Goal: Communication & Community: Answer question/provide support

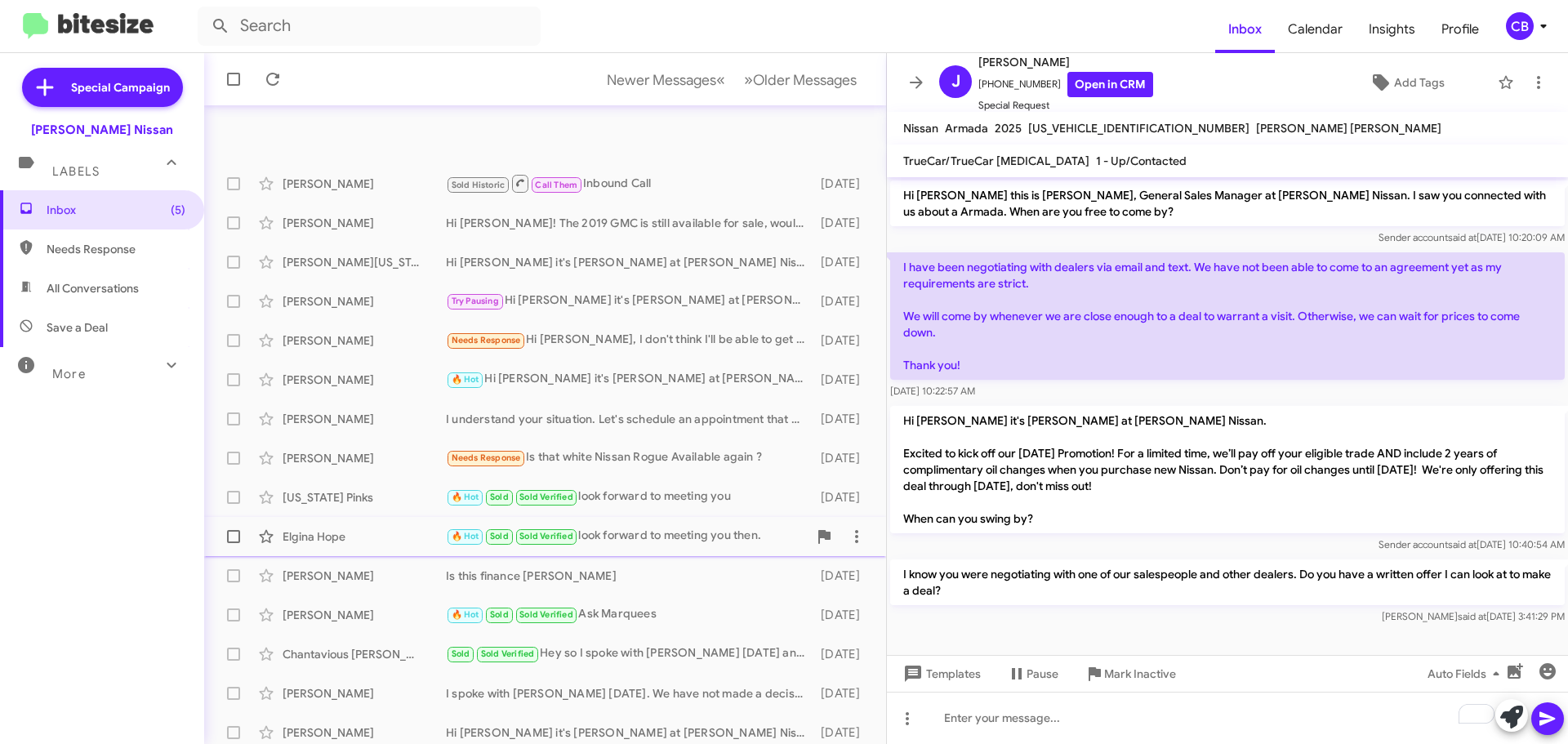
scroll to position [204, 0]
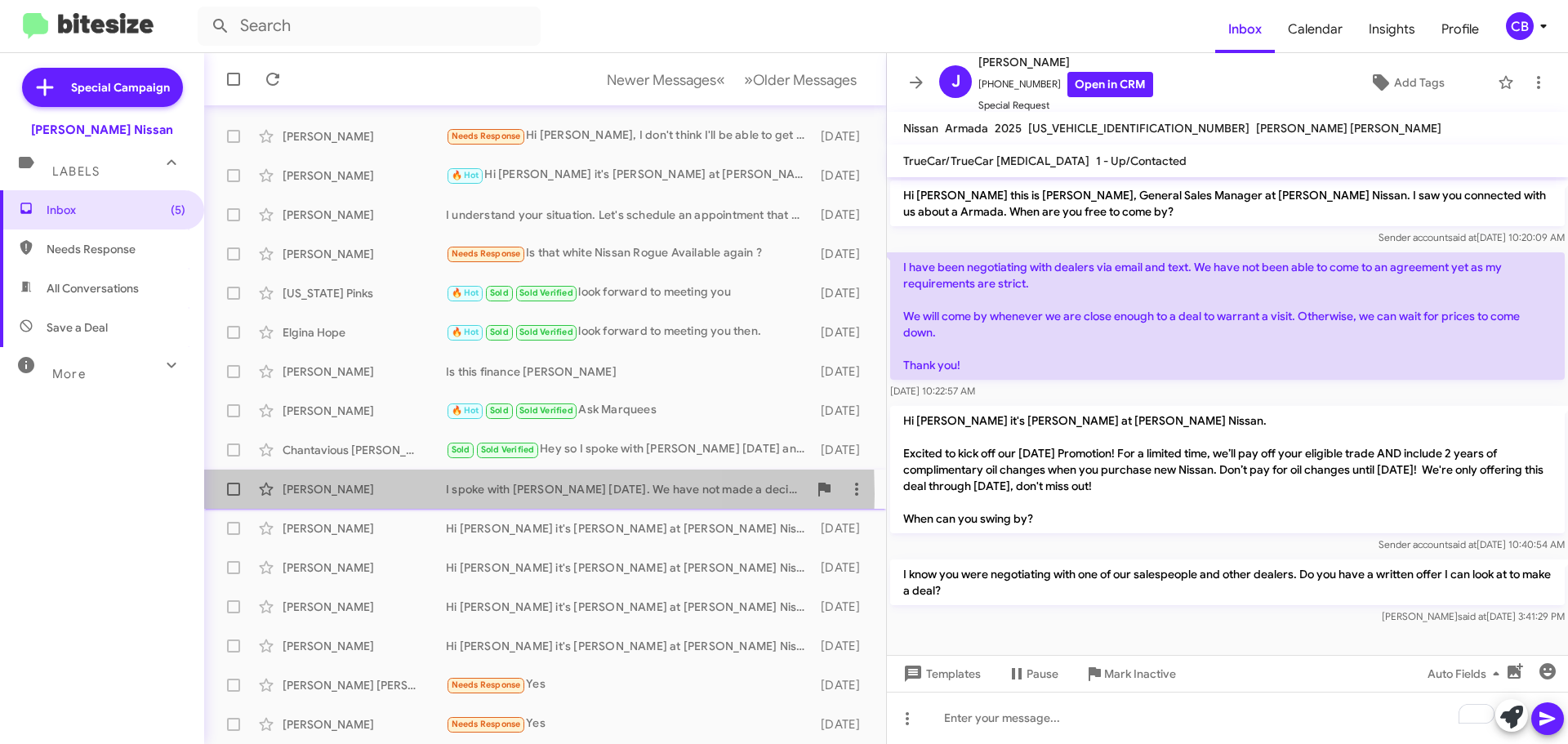
click at [383, 494] on div "[PERSON_NAME]" at bounding box center [364, 489] width 164 height 17
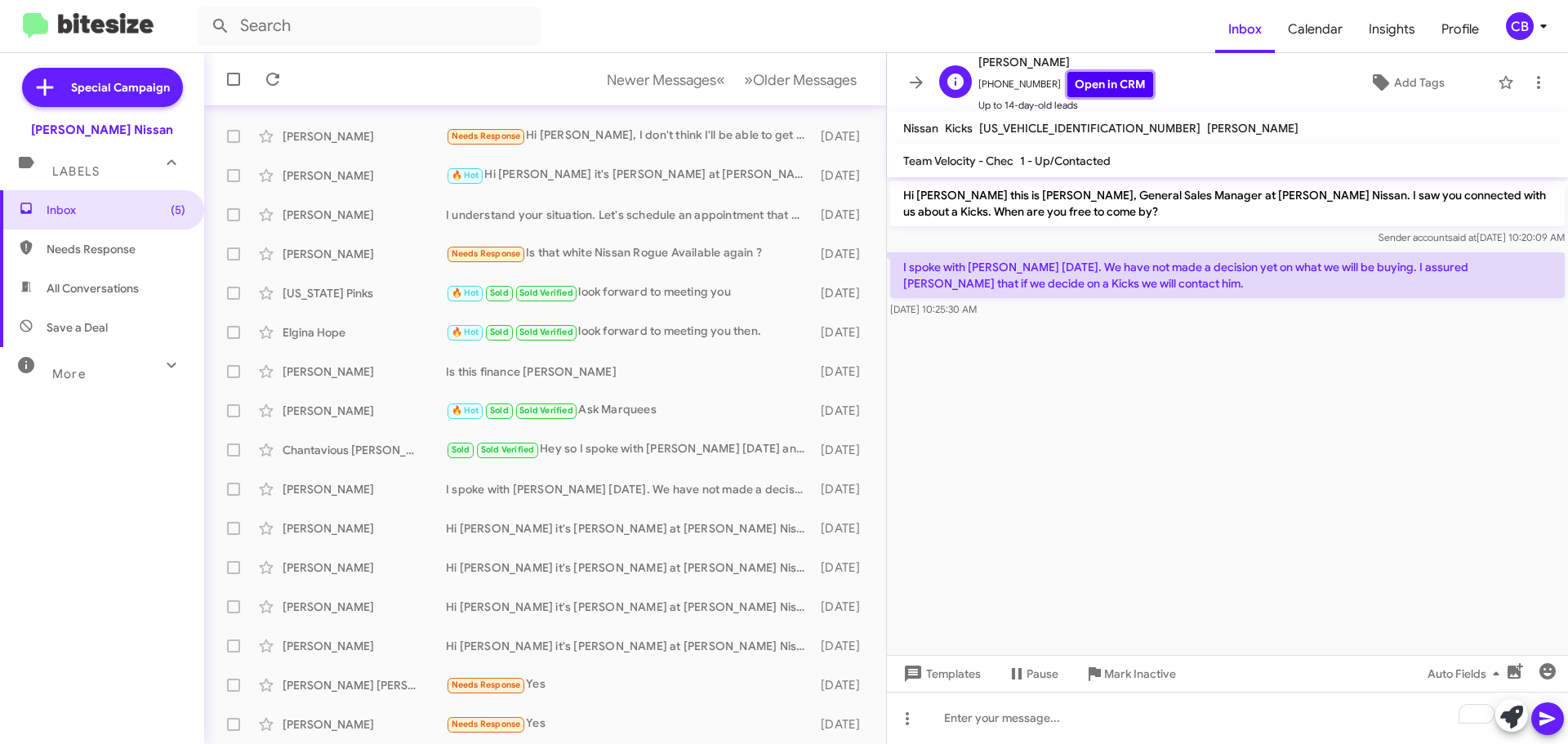
click at [1085, 90] on link "Open in CRM" at bounding box center [1110, 85] width 85 height 26
click at [1119, 674] on span "Mark Inactive" at bounding box center [1141, 673] width 72 height 29
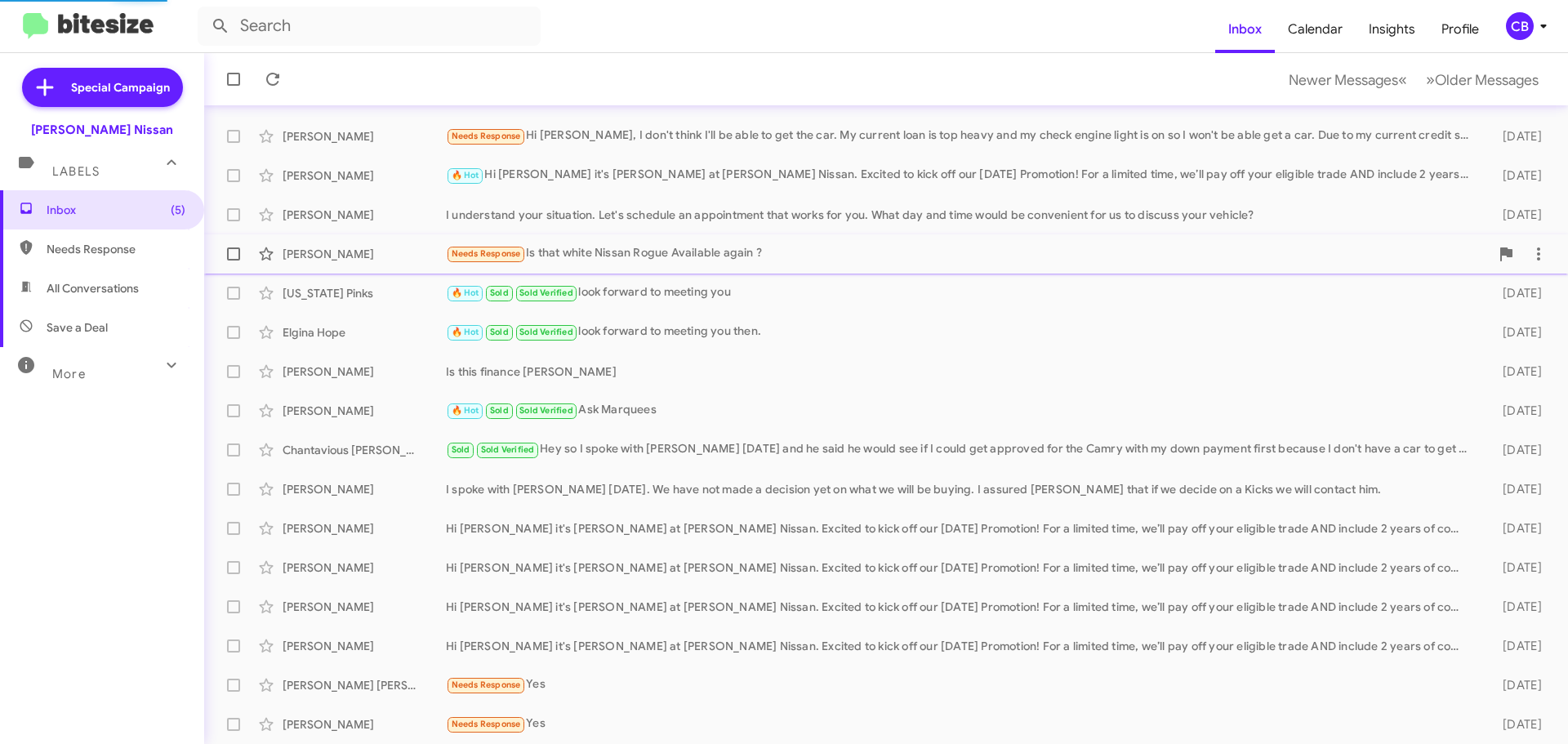
scroll to position [165, 0]
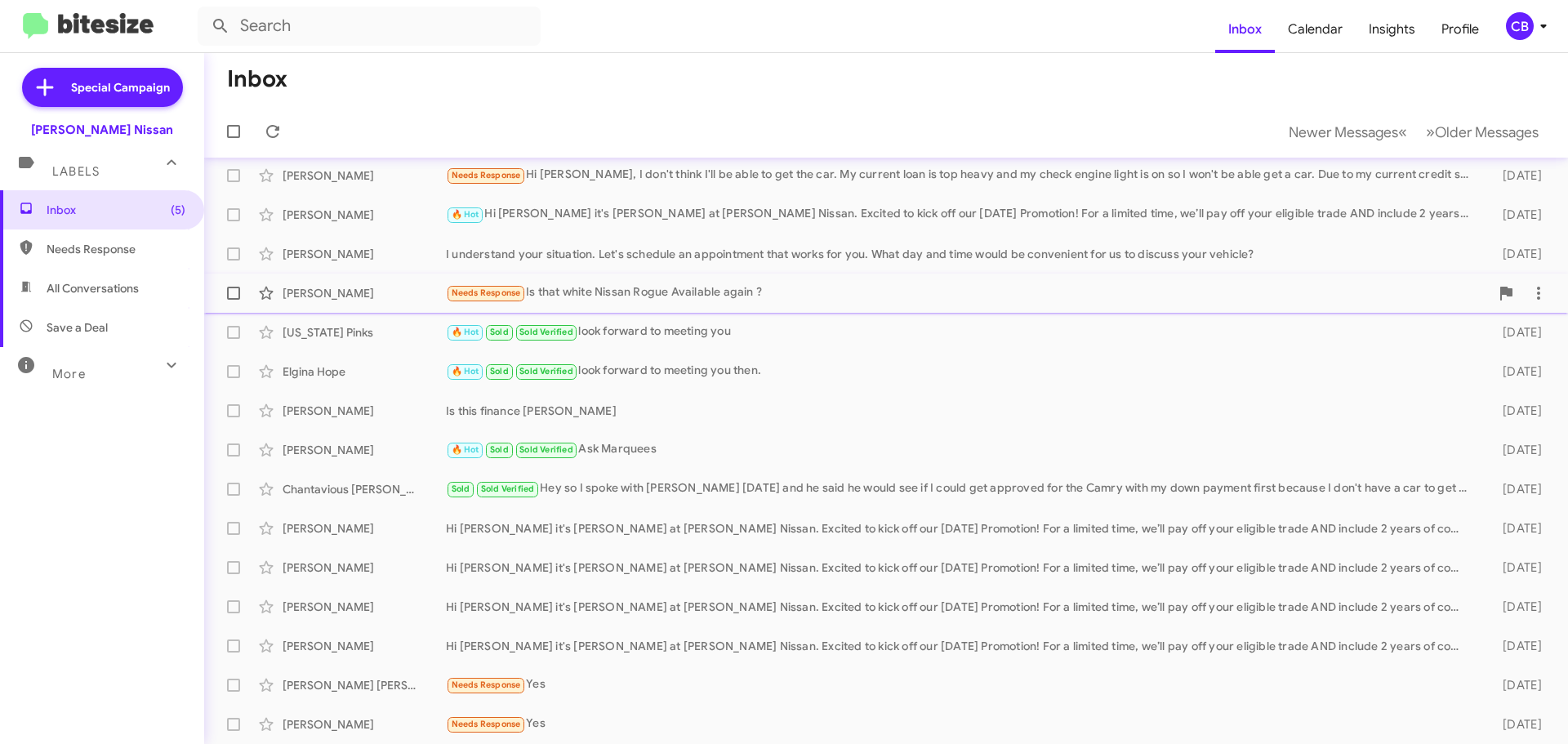
click at [354, 280] on div "[PERSON_NAME] Needs Response Is that white Nissan Rogue Available again ? [DATE]" at bounding box center [886, 293] width 1338 height 33
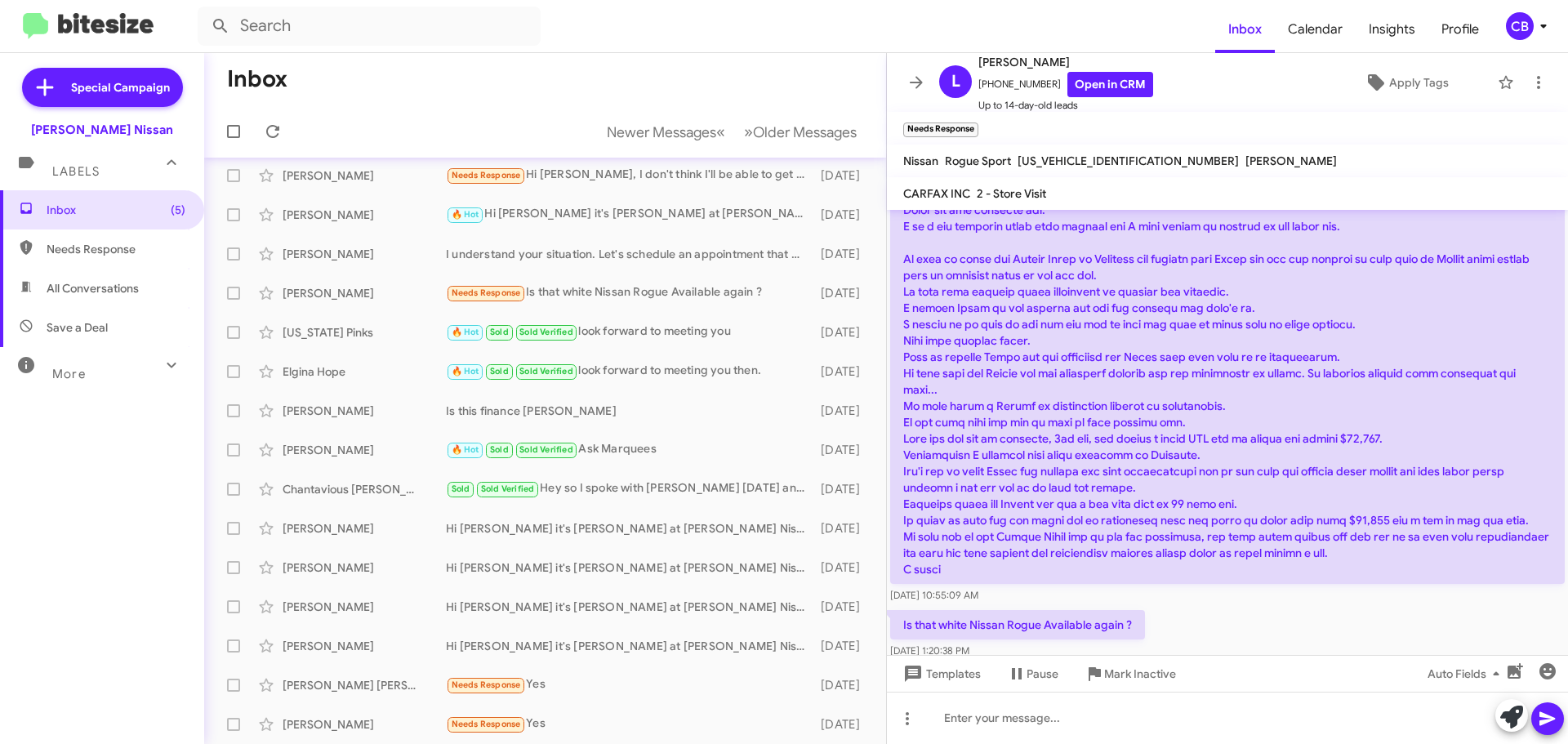
scroll to position [202, 0]
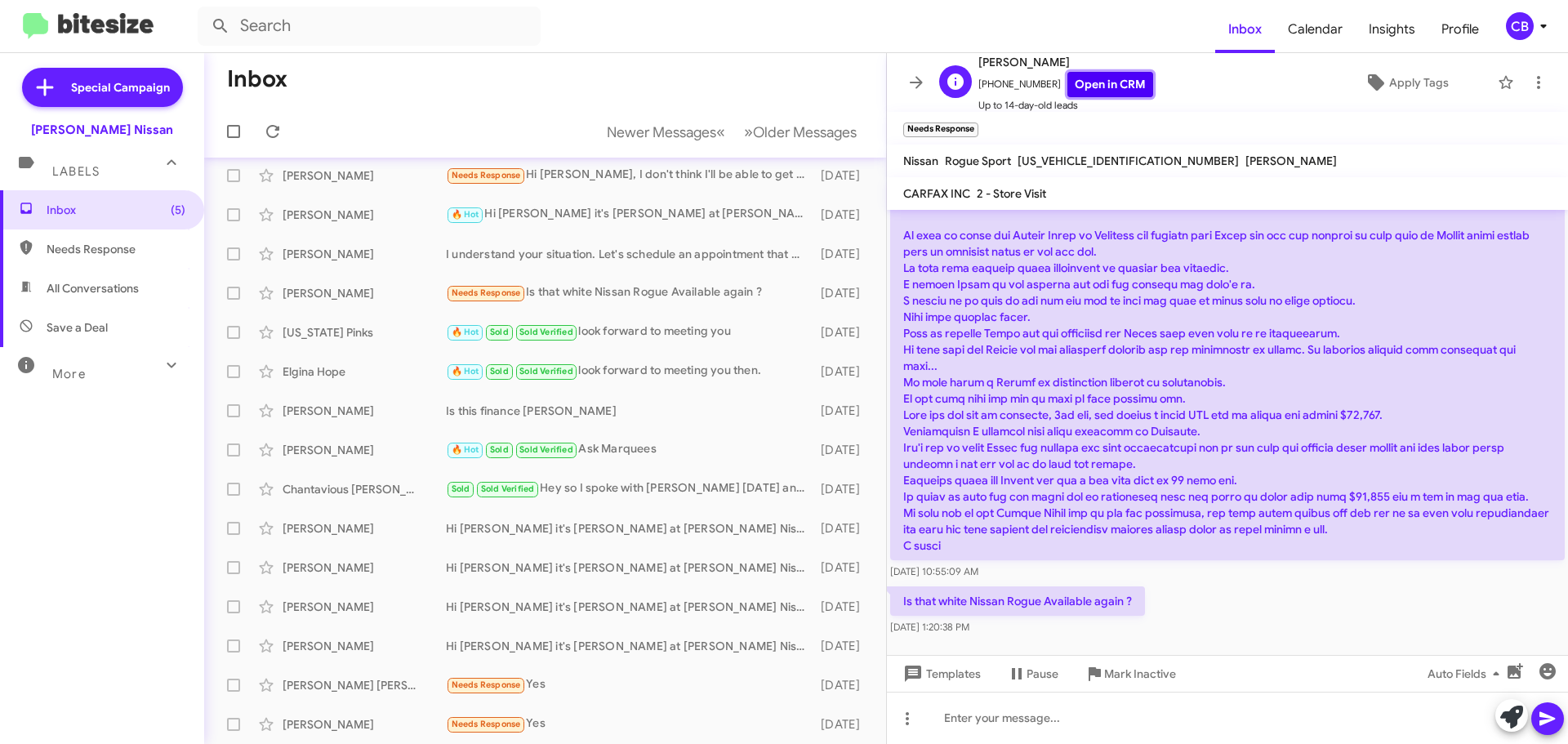
click at [1089, 85] on link "Open in CRM" at bounding box center [1110, 85] width 85 height 26
